Goal: Information Seeking & Learning: Learn about a topic

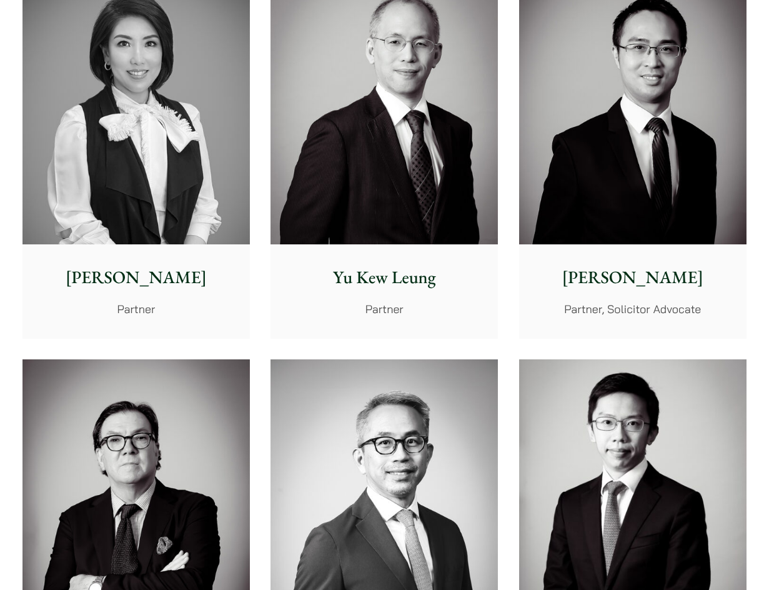
scroll to position [1187, 0]
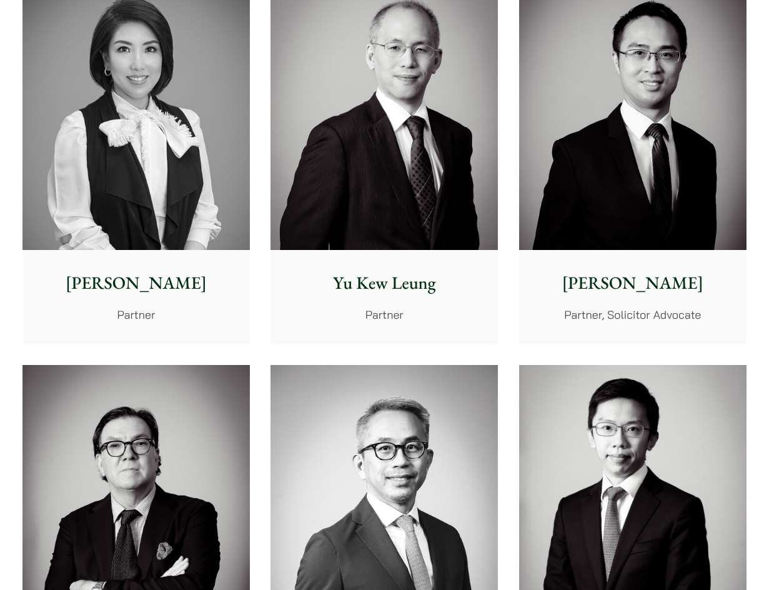
click at [611, 287] on p "Nathan Wong" at bounding box center [632, 283] width 207 height 26
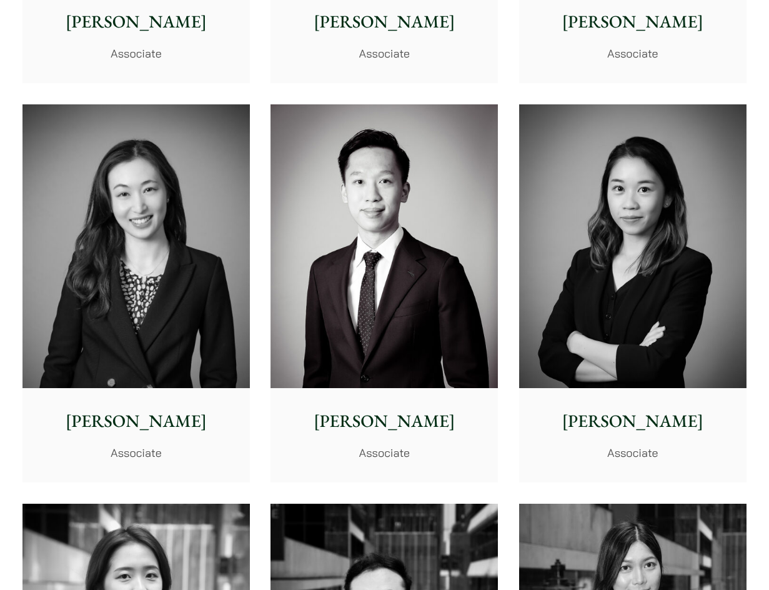
scroll to position [3802, 0]
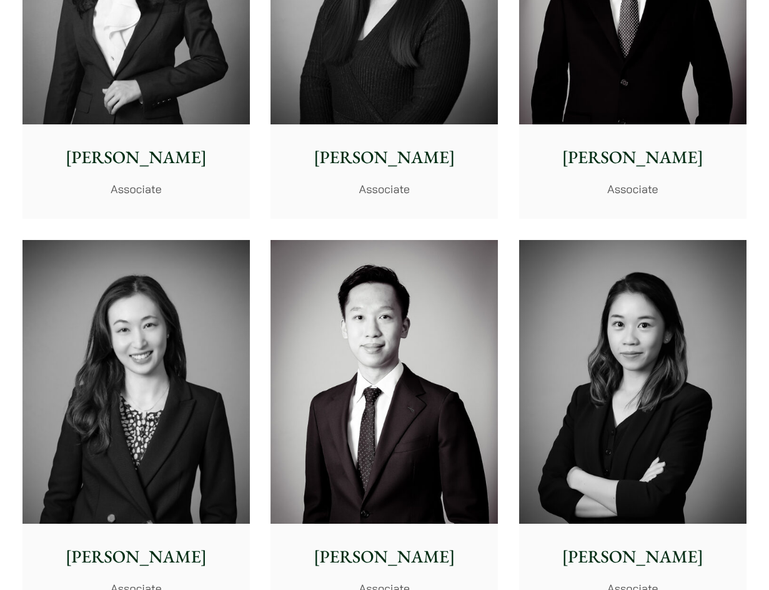
click at [420, 325] on img at bounding box center [383, 382] width 227 height 284
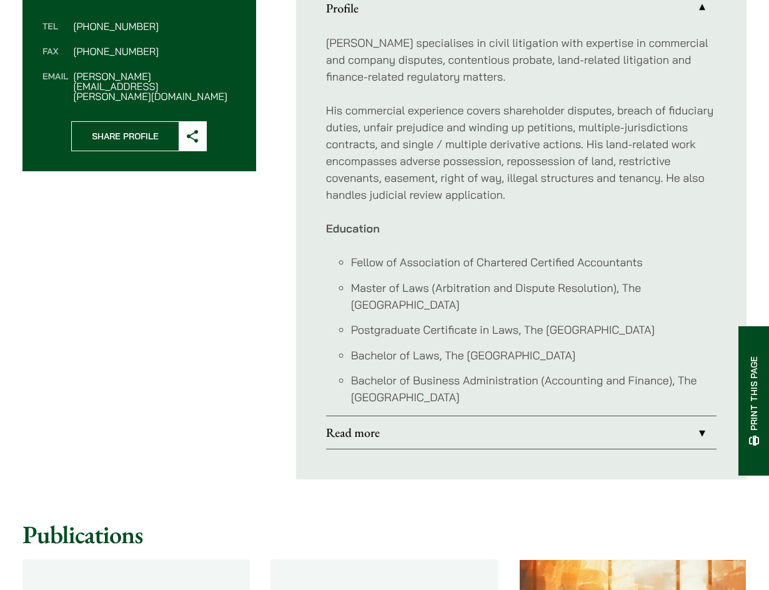
scroll to position [687, 0]
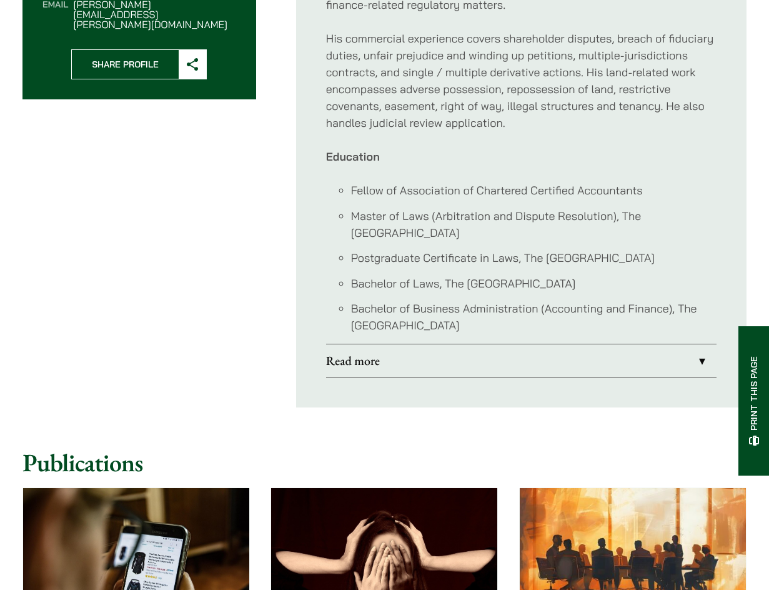
click at [551, 348] on link "Read more" at bounding box center [521, 360] width 390 height 32
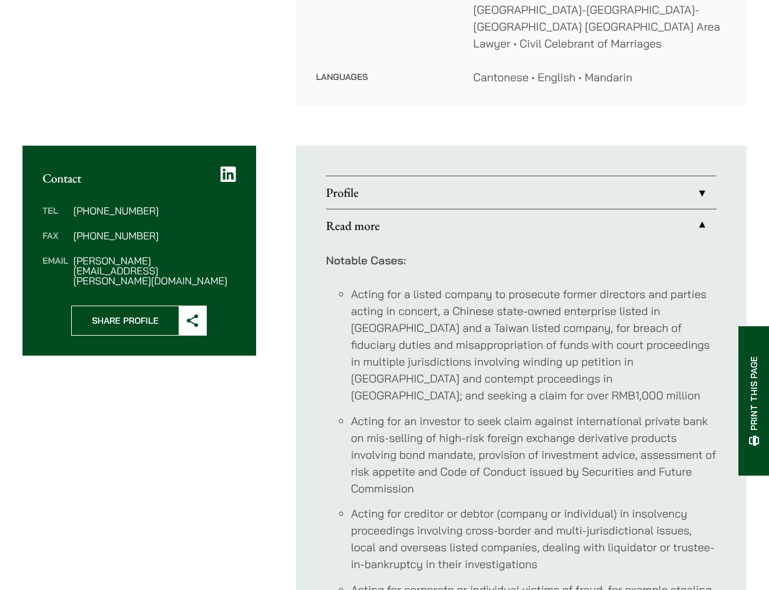
scroll to position [250, 0]
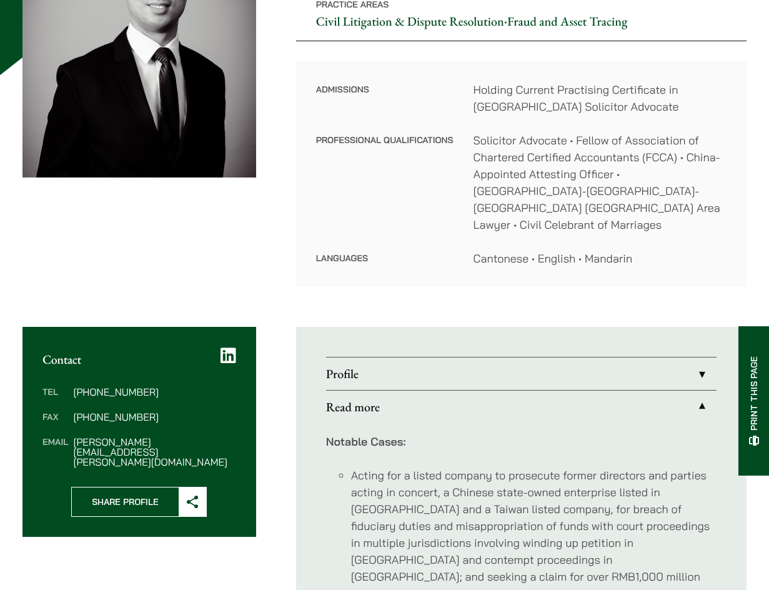
click at [619, 357] on link "Profile" at bounding box center [521, 373] width 390 height 32
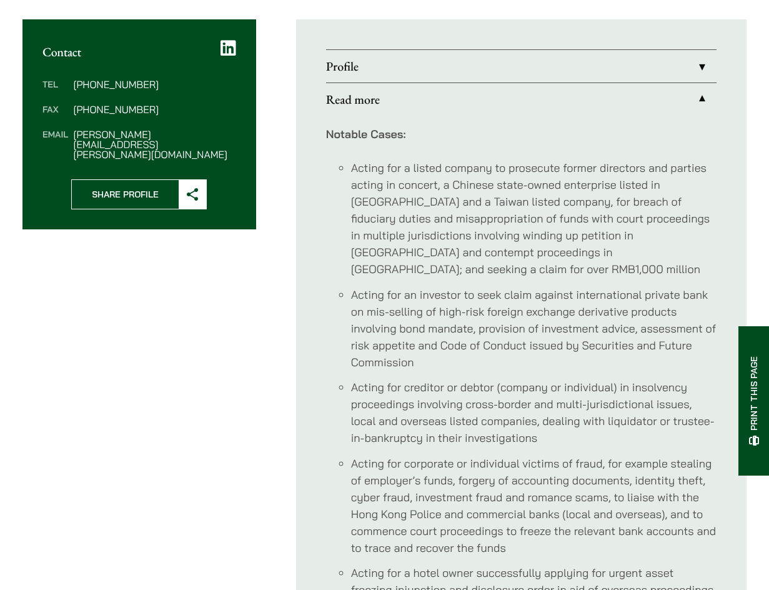
scroll to position [560, 0]
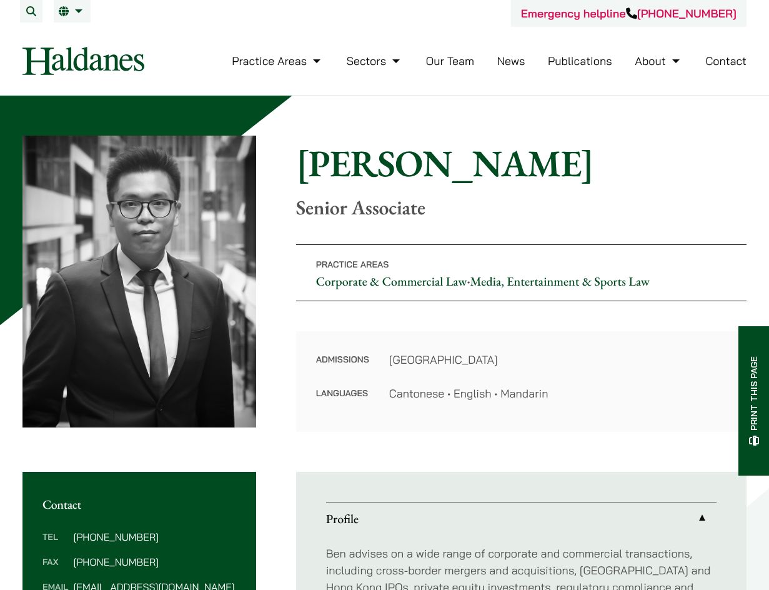
click at [124, 68] on img at bounding box center [83, 61] width 122 height 28
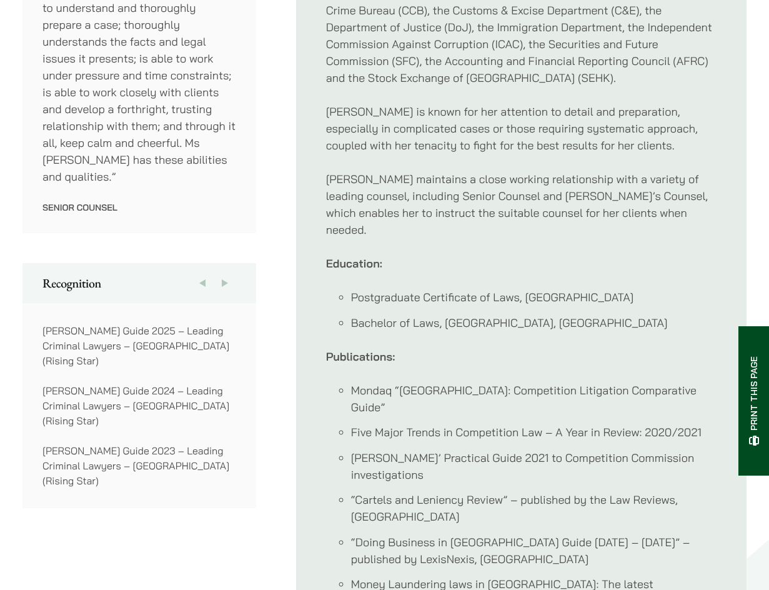
scroll to position [812, 0]
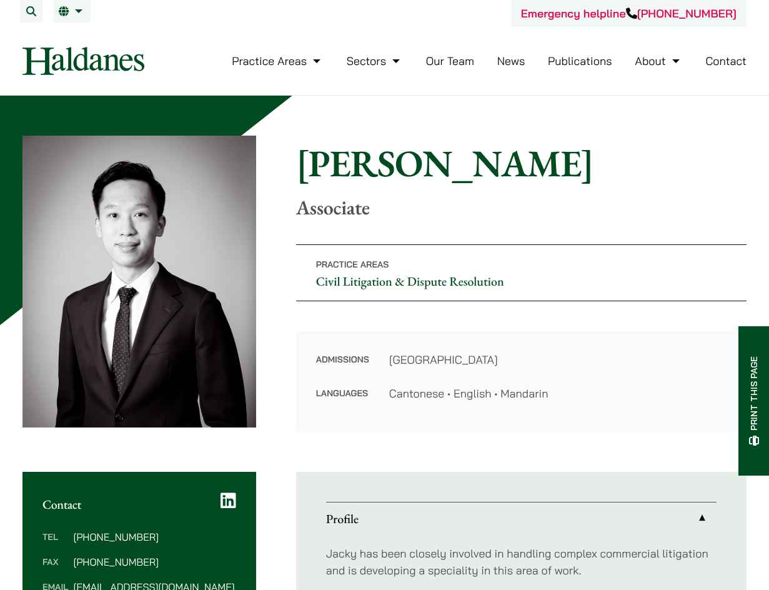
scroll to position [250, 0]
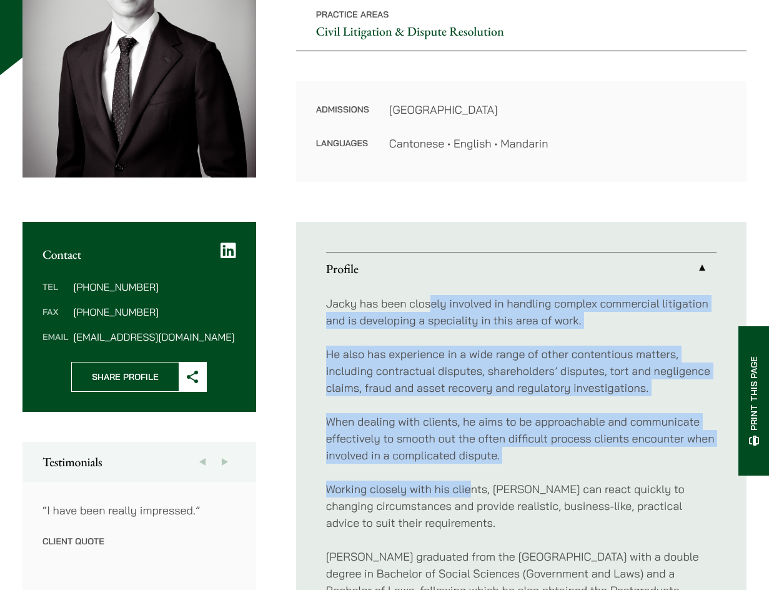
drag, startPoint x: 432, startPoint y: 292, endPoint x: 471, endPoint y: 473, distance: 184.9
click at [471, 473] on div "Jacky has been closely involved in handling complex commercial litigation and i…" at bounding box center [521, 556] width 390 height 543
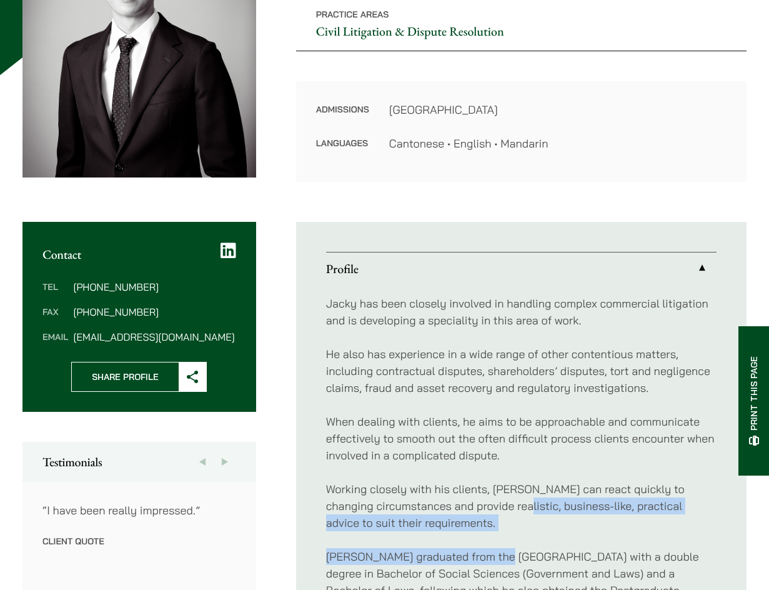
drag, startPoint x: 513, startPoint y: 512, endPoint x: 497, endPoint y: 536, distance: 29.3
click at [497, 536] on div "Jacky has been closely involved in handling complex commercial litigation and i…" at bounding box center [521, 556] width 390 height 543
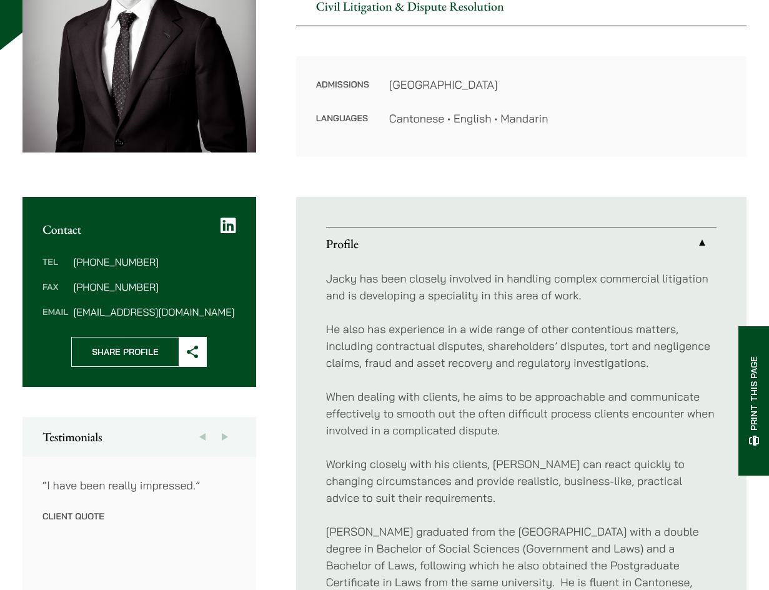
scroll to position [0, 0]
